Goal: Task Accomplishment & Management: Manage account settings

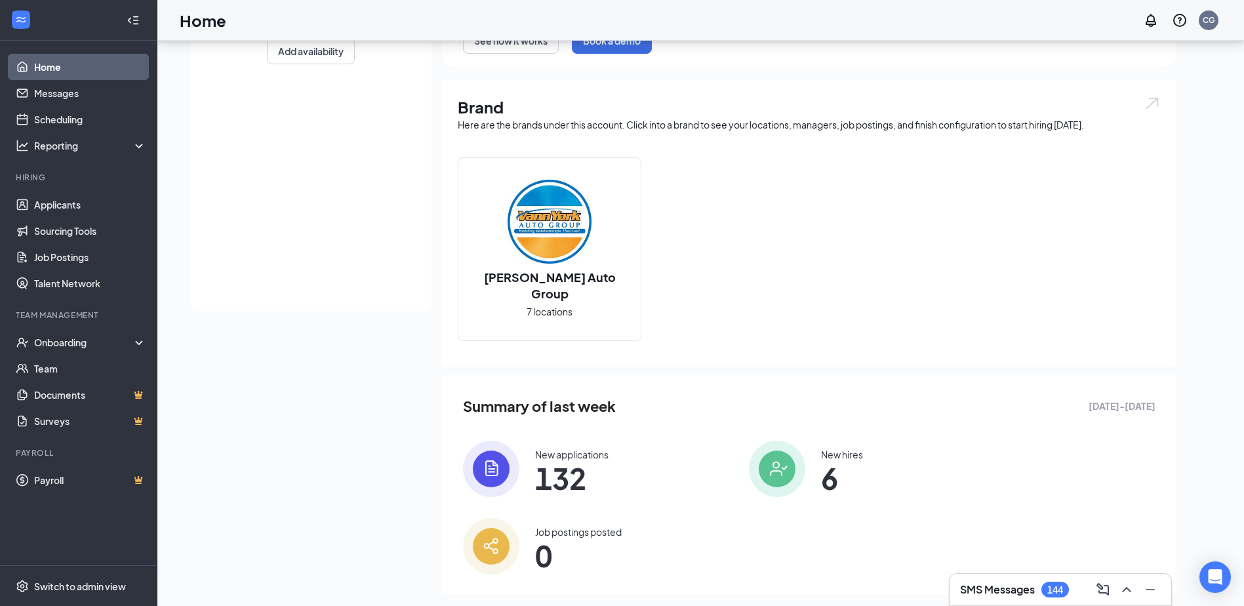
scroll to position [319, 0]
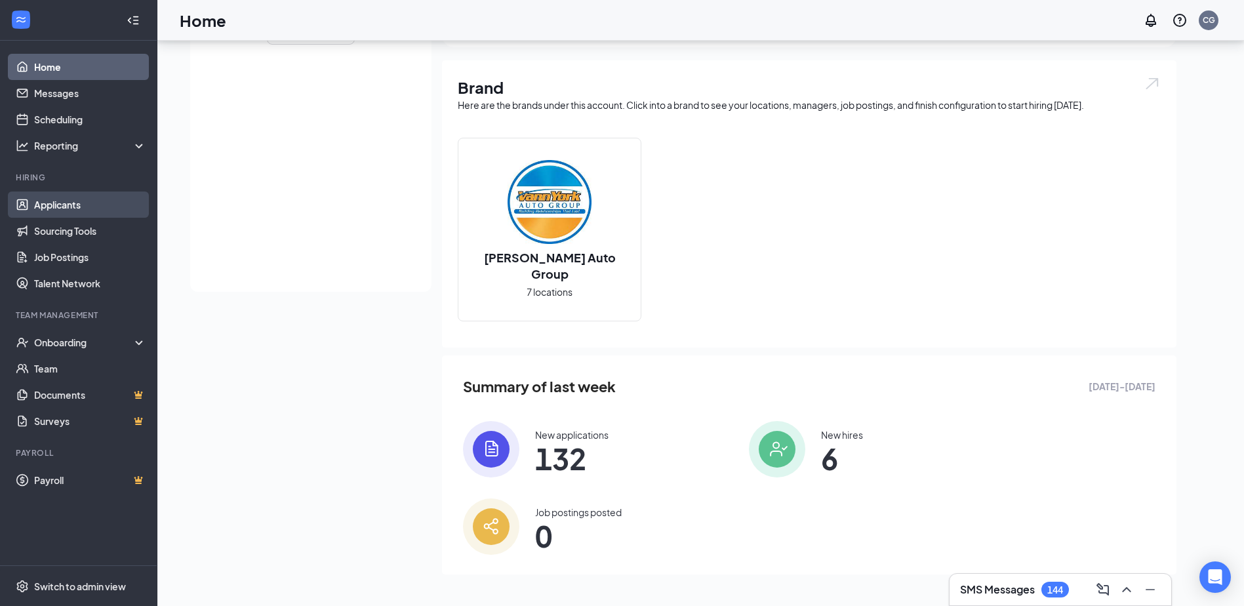
click at [113, 193] on link "Applicants" at bounding box center [90, 205] width 112 height 26
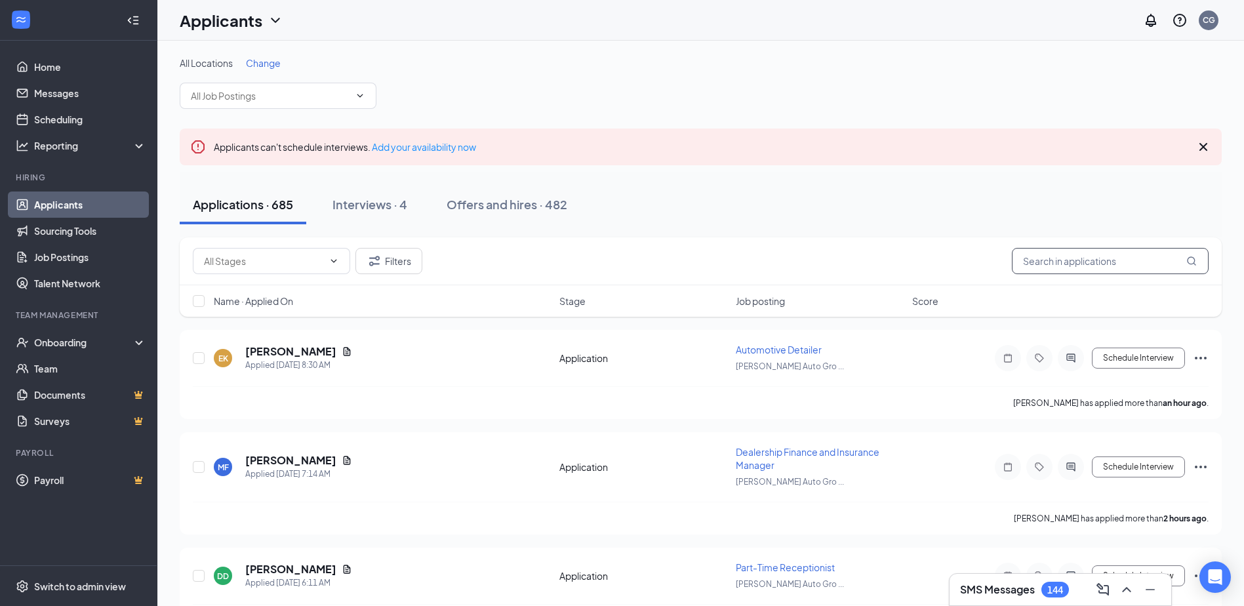
click at [1091, 256] on input "text" at bounding box center [1110, 261] width 197 height 26
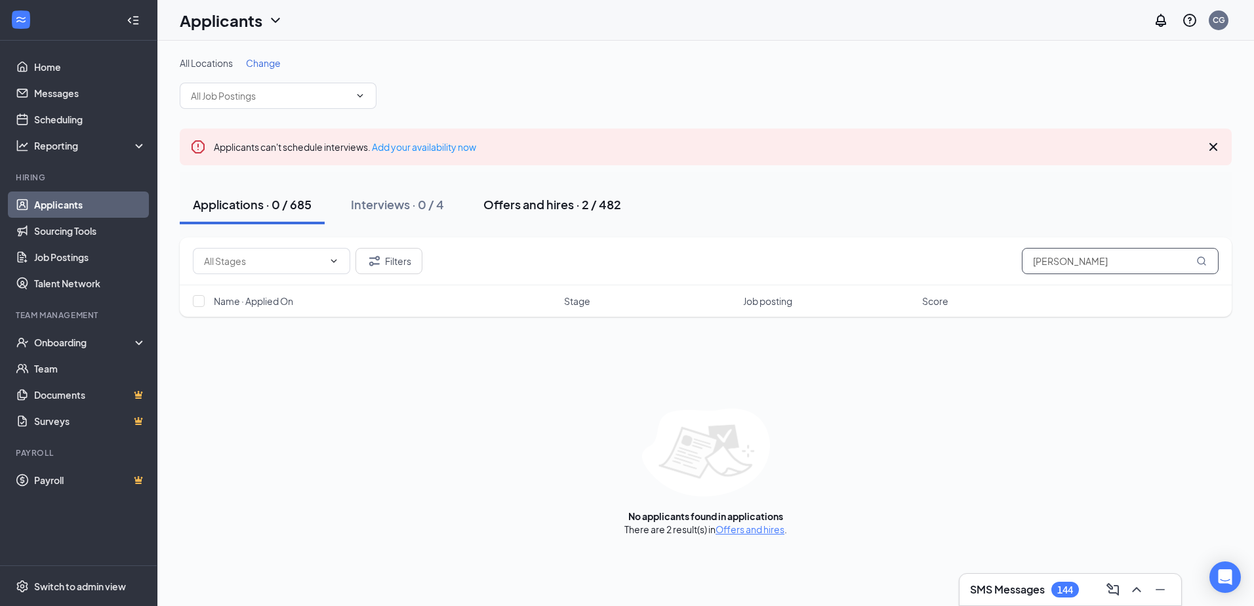
type input "[PERSON_NAME]"
click at [508, 203] on div "Offers and hires · 2 / 482" at bounding box center [552, 204] width 138 height 16
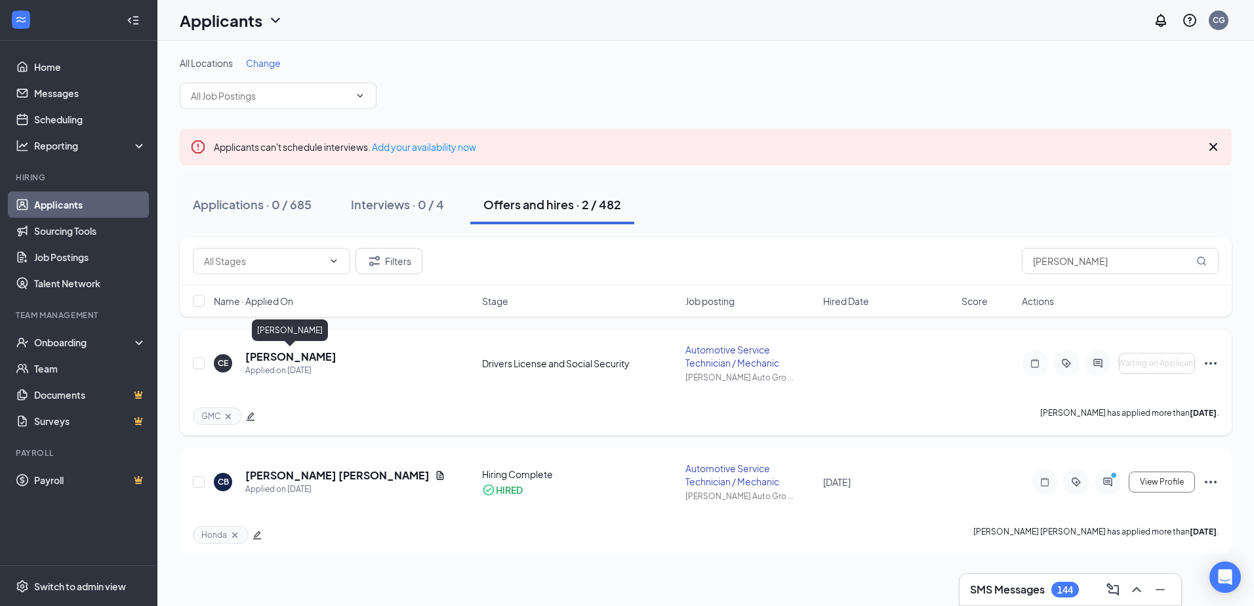
click at [285, 355] on h5 "[PERSON_NAME]" at bounding box center [290, 357] width 91 height 14
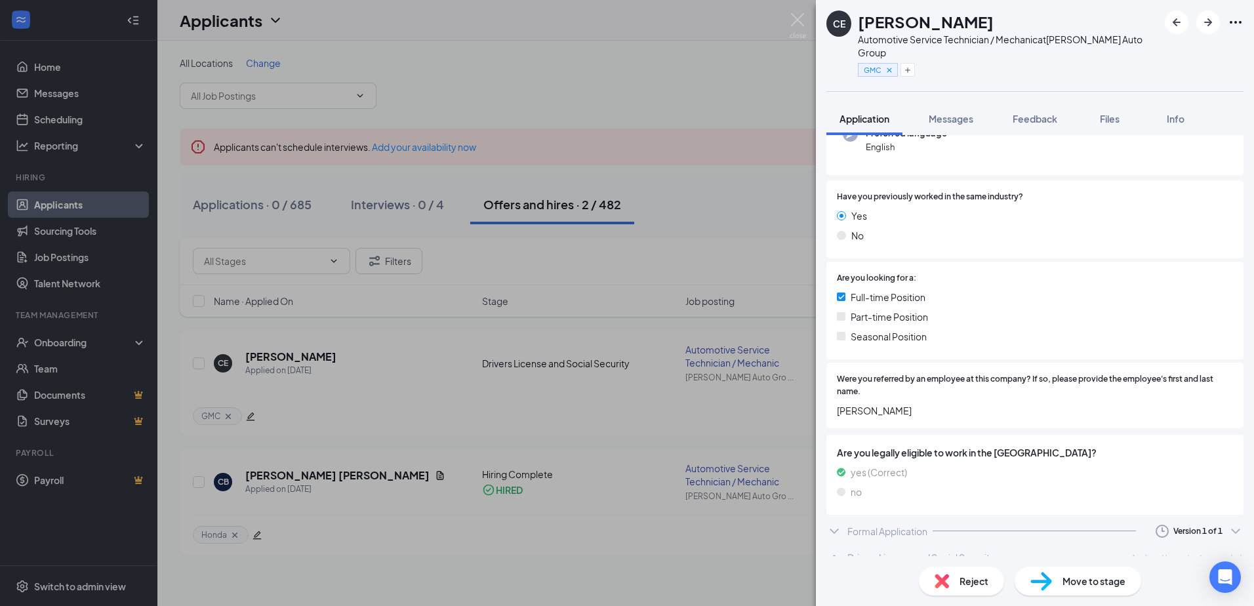
scroll to position [149, 0]
click at [949, 550] on div "Drivers License and Social Security" at bounding box center [921, 556] width 148 height 13
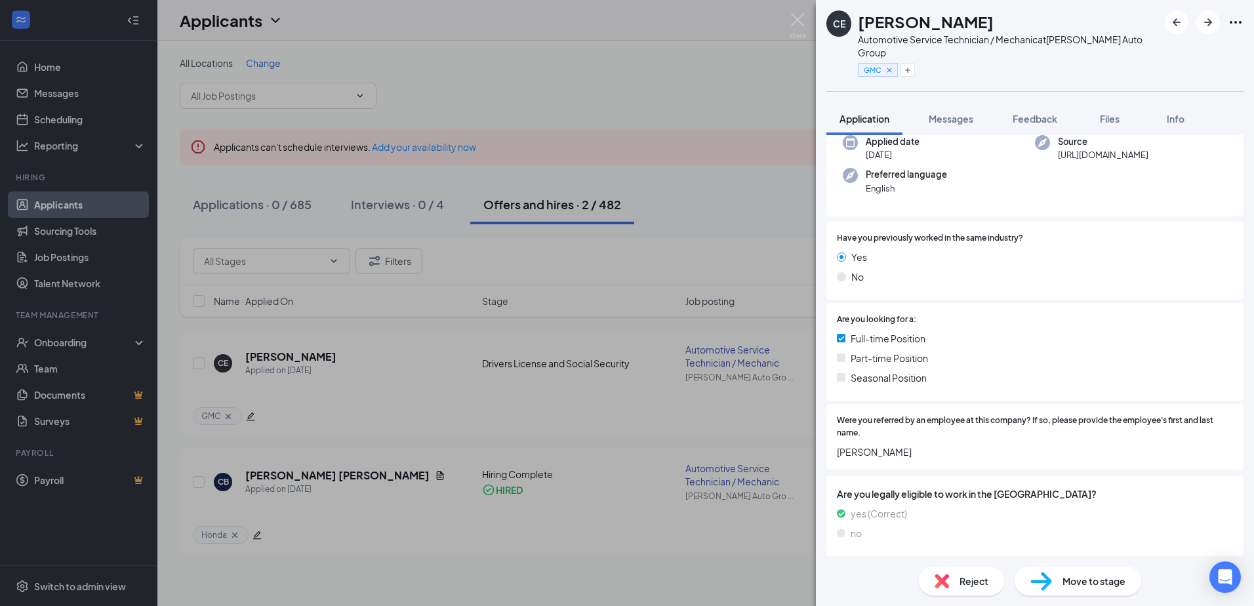
scroll to position [83, 0]
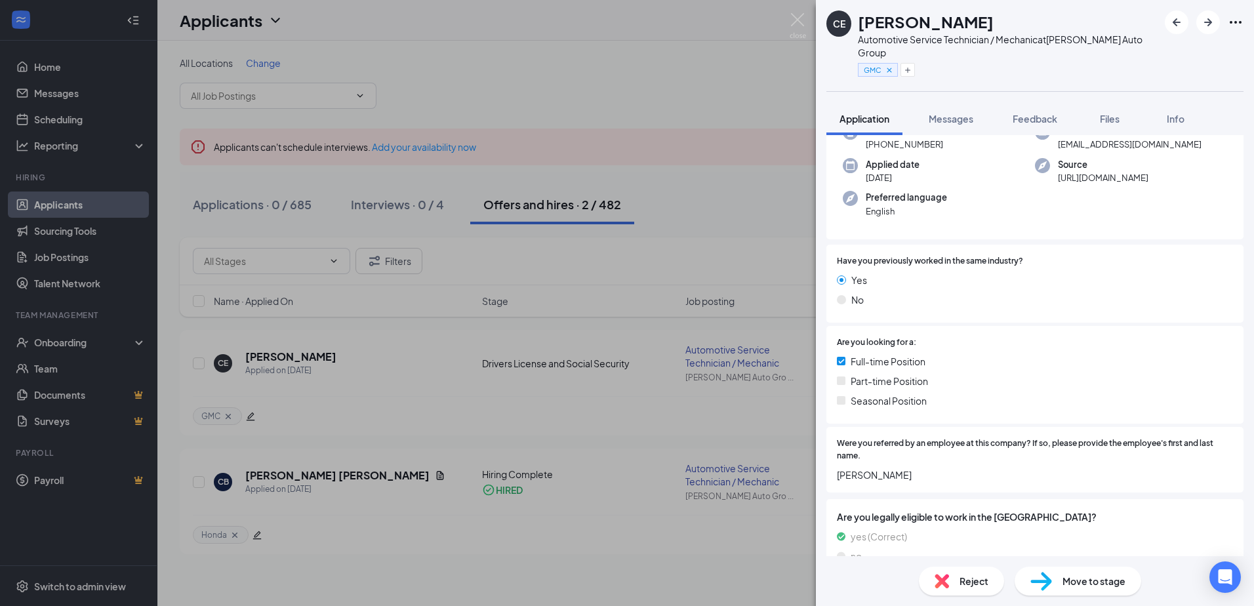
click at [426, 359] on div "CE [PERSON_NAME] Automotive Service Technician / Mechanic at [PERSON_NAME] Auto…" at bounding box center [627, 303] width 1254 height 606
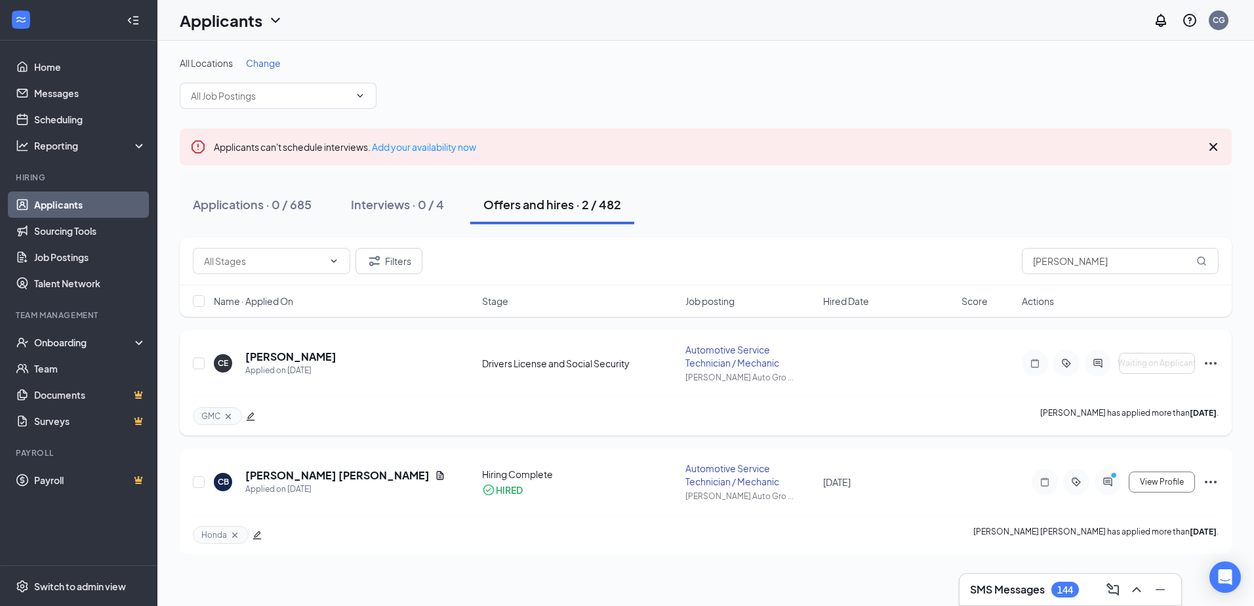
click at [333, 360] on div "CE [PERSON_NAME] Applied on [DATE]" at bounding box center [344, 364] width 260 height 28
click at [315, 359] on h5 "[PERSON_NAME]" at bounding box center [290, 357] width 91 height 14
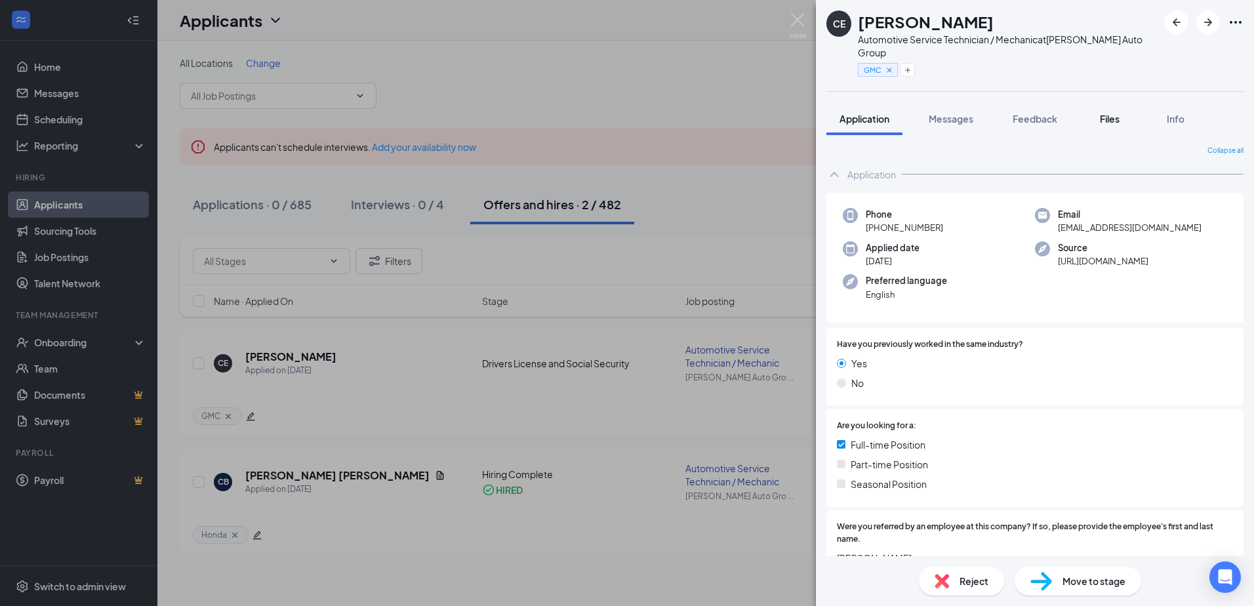
click at [1110, 114] on button "Files" at bounding box center [1109, 118] width 52 height 33
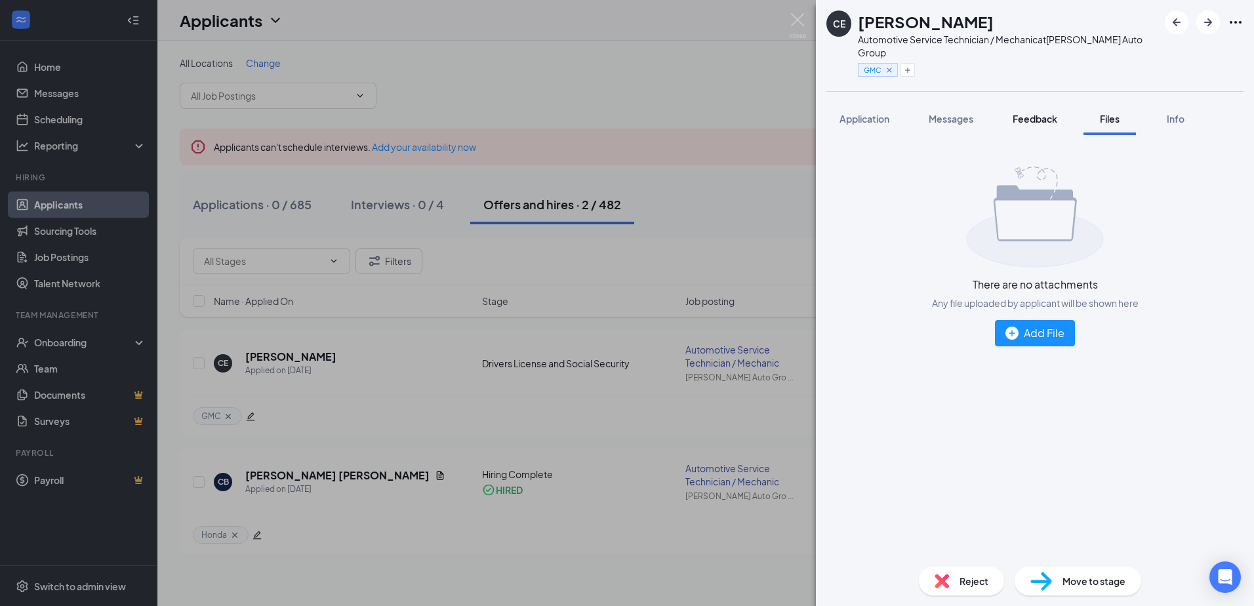
click at [1049, 113] on span "Feedback" at bounding box center [1035, 119] width 45 height 12
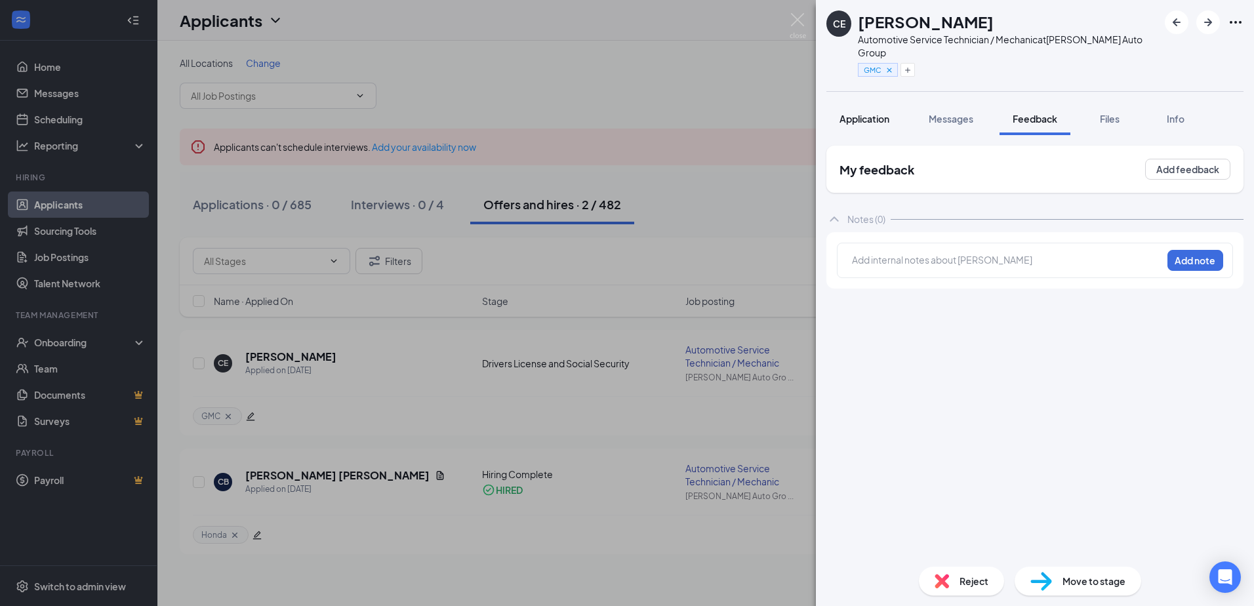
click at [886, 115] on button "Application" at bounding box center [864, 118] width 76 height 33
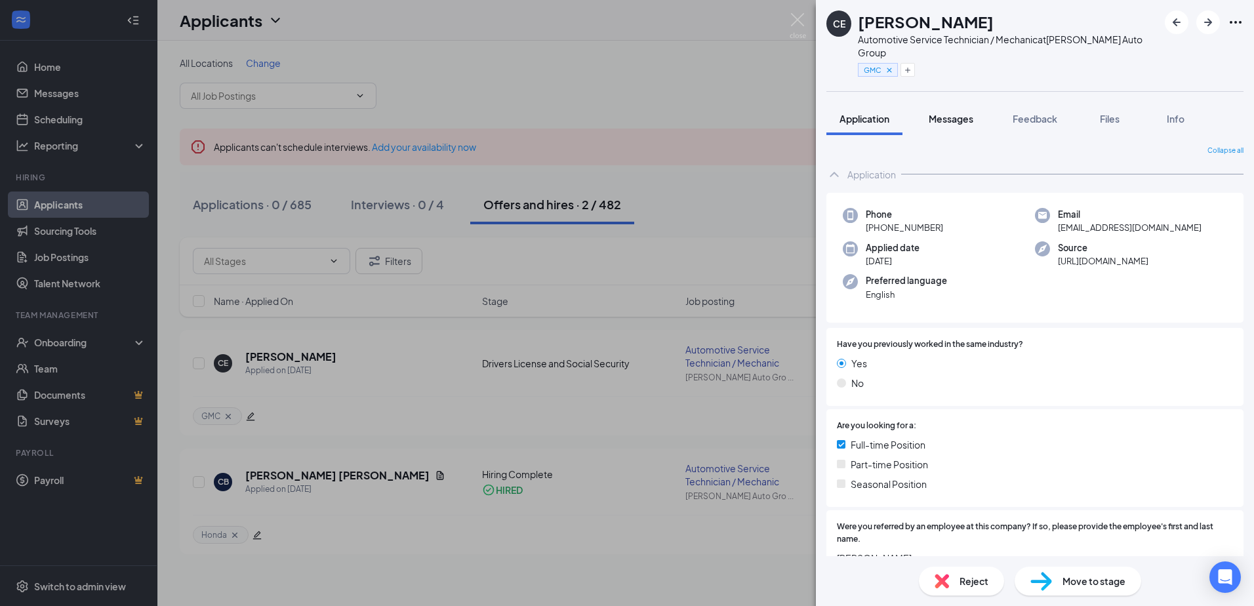
click at [973, 111] on button "Messages" at bounding box center [951, 118] width 71 height 33
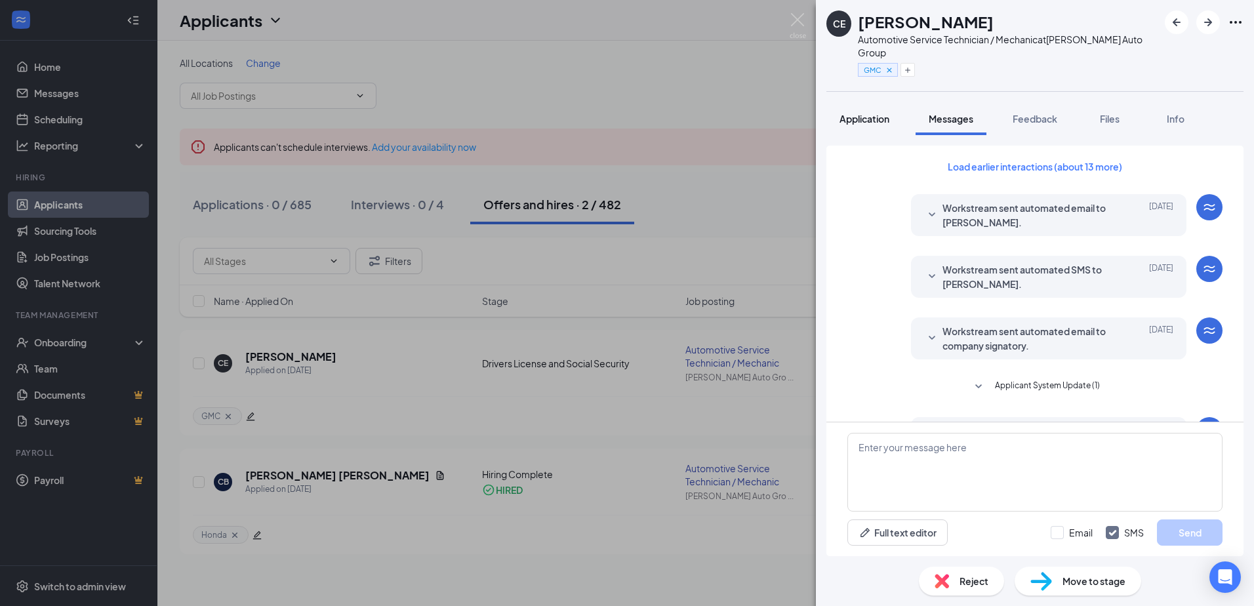
click at [869, 113] on span "Application" at bounding box center [865, 119] width 50 height 12
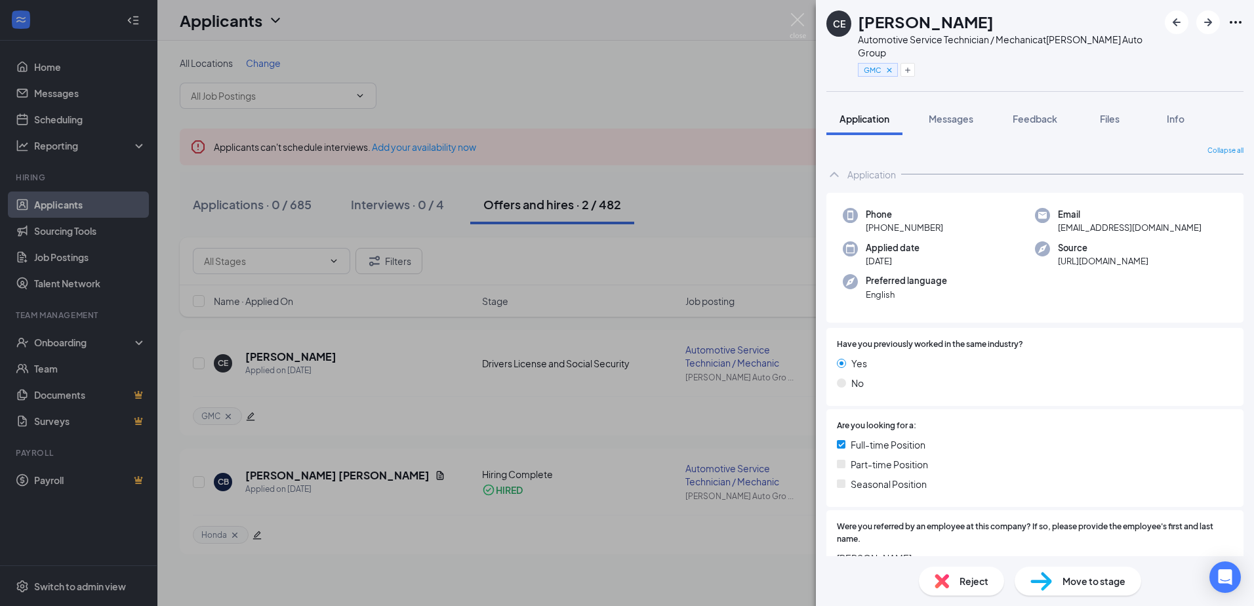
click at [722, 245] on div "CE [PERSON_NAME] Automotive Service Technician / Mechanic at [PERSON_NAME] Auto…" at bounding box center [627, 303] width 1254 height 606
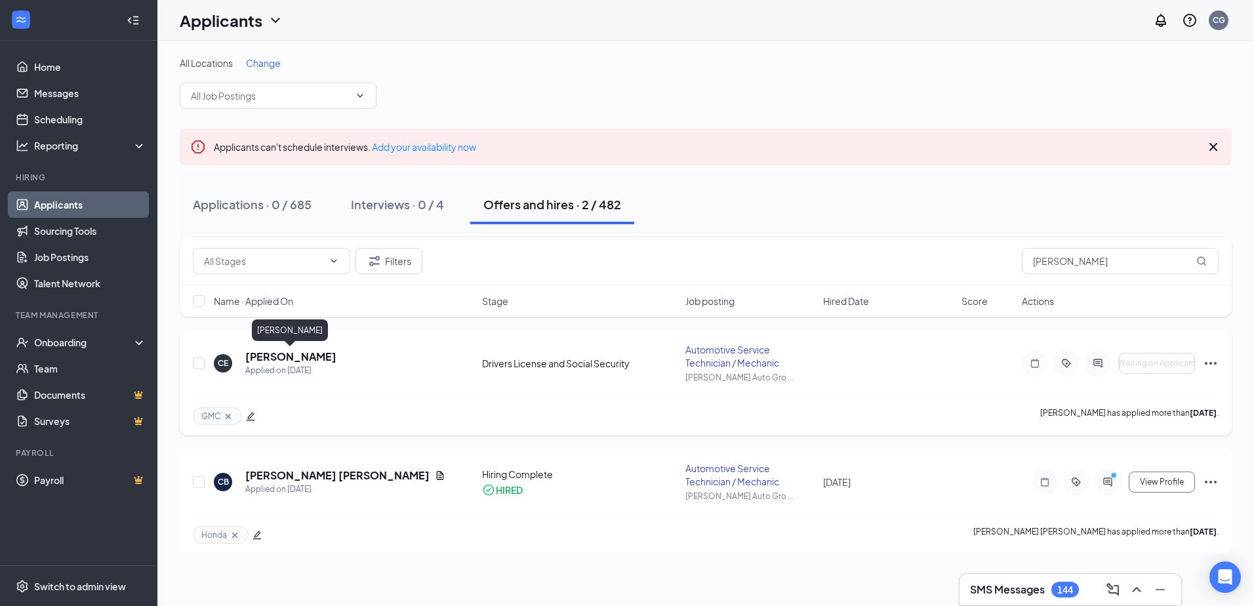
click at [290, 360] on h5 "[PERSON_NAME]" at bounding box center [290, 357] width 91 height 14
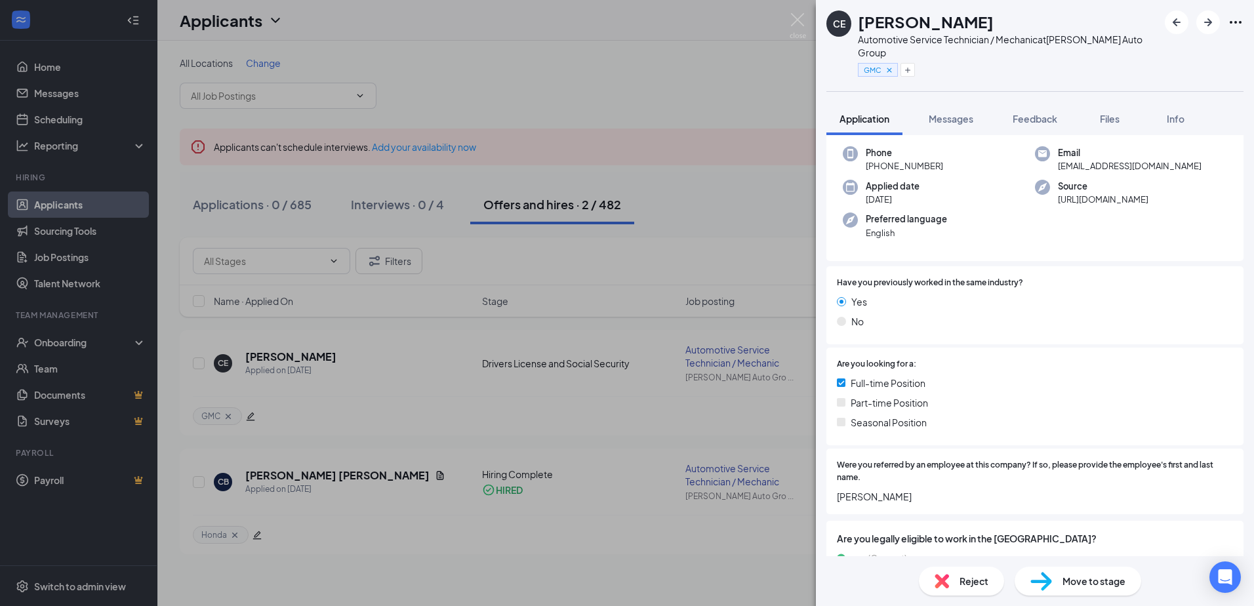
scroll to position [149, 0]
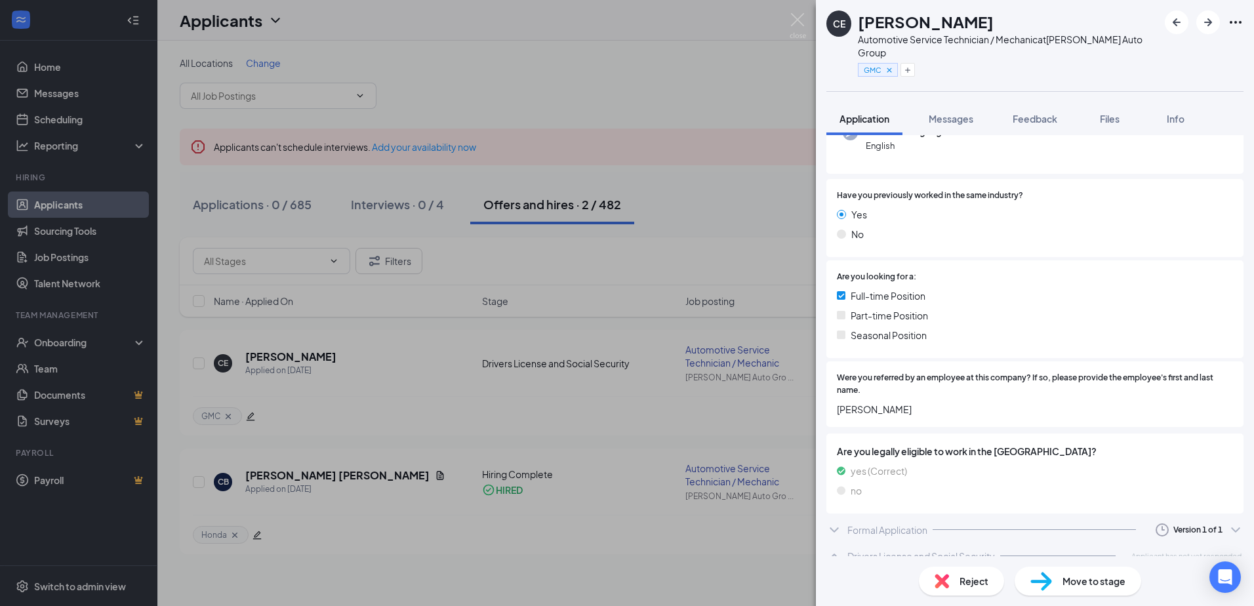
click at [605, 424] on div "CE [PERSON_NAME] Automotive Service Technician / Mechanic at [PERSON_NAME] Auto…" at bounding box center [627, 303] width 1254 height 606
